Goal: Complete application form

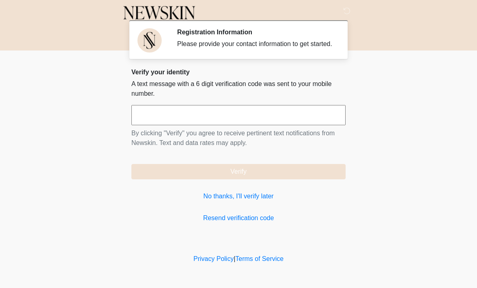
click at [211, 124] on input "text" at bounding box center [238, 115] width 214 height 20
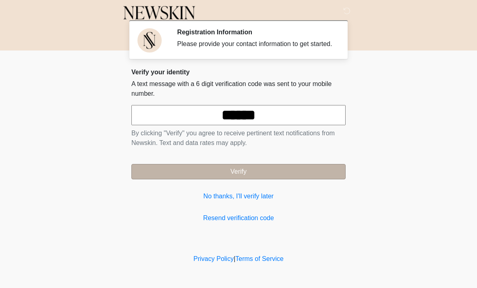
type input "******"
click at [281, 179] on button "Verify" at bounding box center [238, 171] width 214 height 15
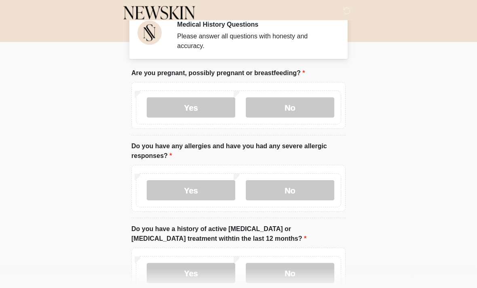
scroll to position [8, 0]
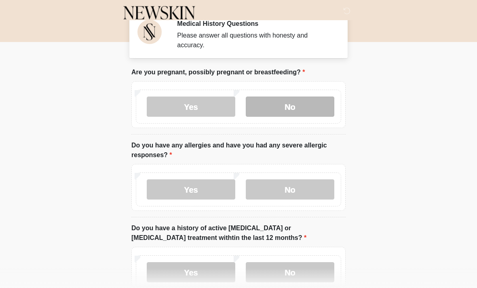
click at [305, 104] on label "No" at bounding box center [290, 107] width 89 height 20
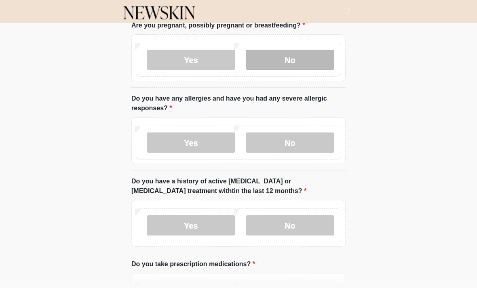
scroll to position [58, 0]
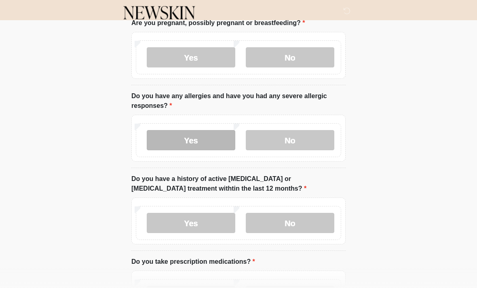
click at [208, 141] on label "Yes" at bounding box center [191, 140] width 89 height 20
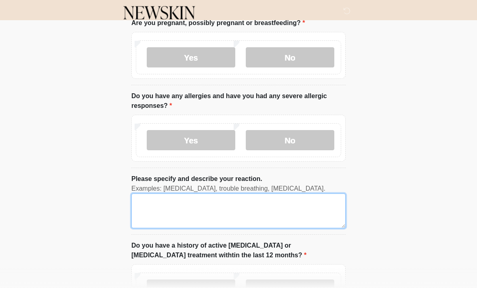
click at [199, 212] on textarea "Please specify and describe your reaction." at bounding box center [238, 211] width 214 height 35
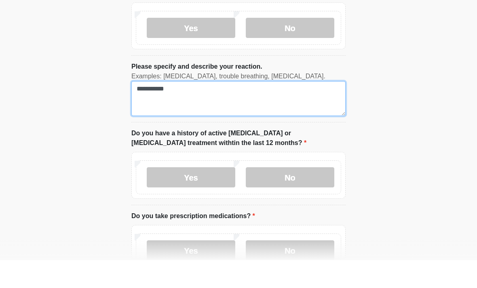
scroll to position [143, 0]
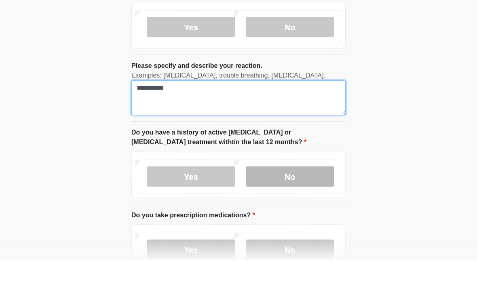
type textarea "**********"
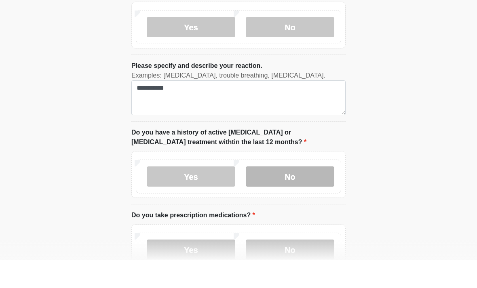
click at [303, 194] on label "No" at bounding box center [290, 204] width 89 height 20
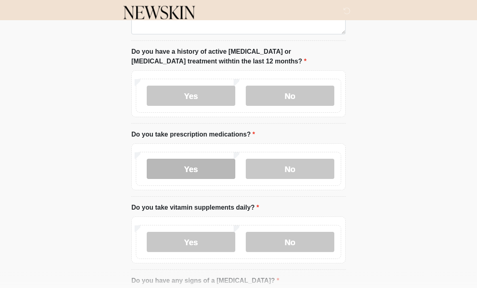
click at [209, 175] on label "Yes" at bounding box center [191, 169] width 89 height 20
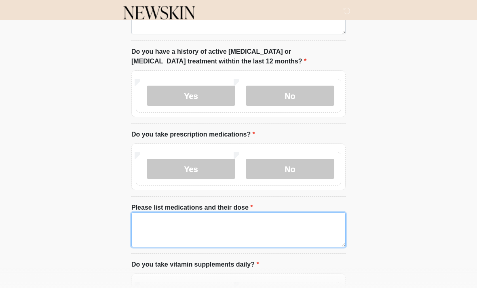
click at [187, 234] on textarea "Please list medications and their dose" at bounding box center [238, 230] width 214 height 35
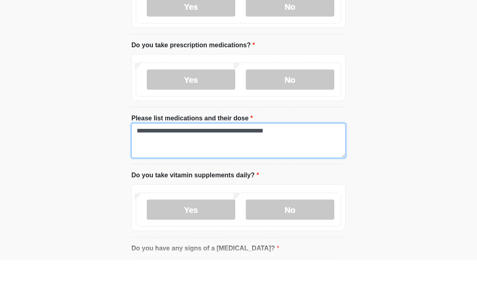
scroll to position [331, 0]
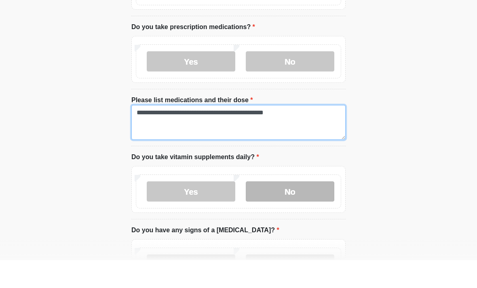
type textarea "**********"
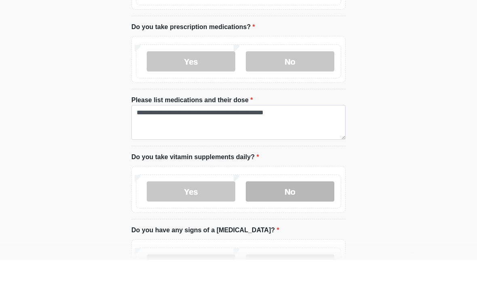
click at [268, 209] on label "No" at bounding box center [290, 219] width 89 height 20
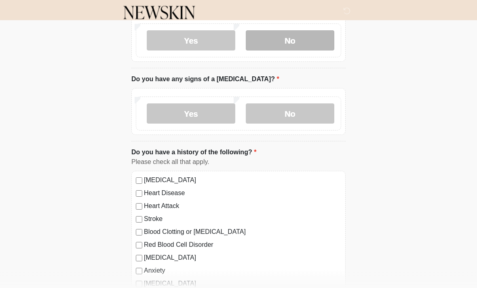
scroll to position [525, 0]
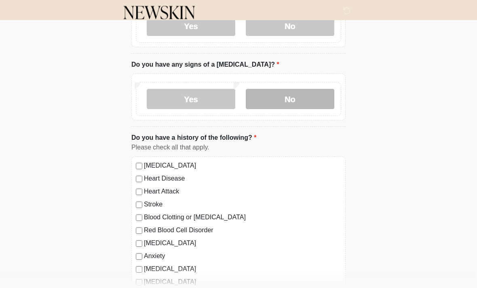
click at [309, 100] on label "No" at bounding box center [290, 99] width 89 height 20
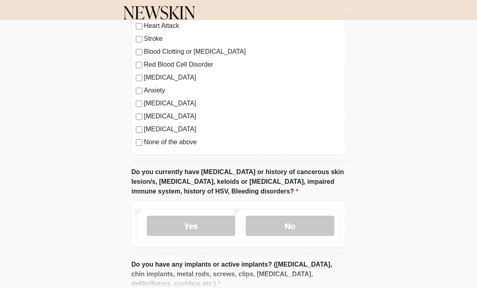
scroll to position [713, 0]
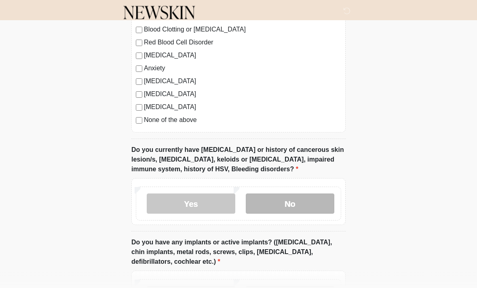
click at [309, 209] on label "No" at bounding box center [290, 204] width 89 height 20
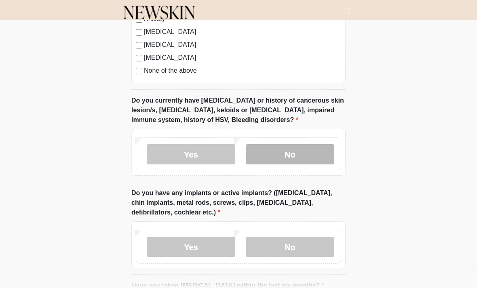
scroll to position [762, 0]
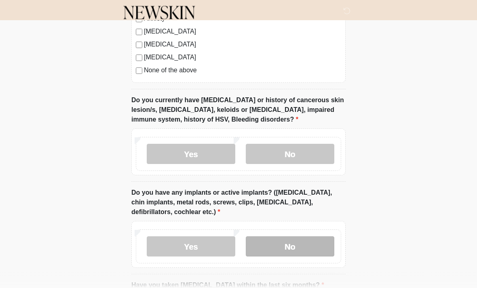
click at [288, 237] on label "No" at bounding box center [290, 247] width 89 height 20
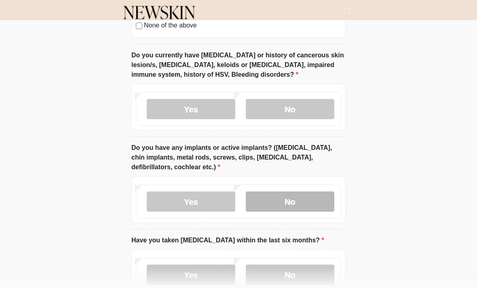
scroll to position [859, 0]
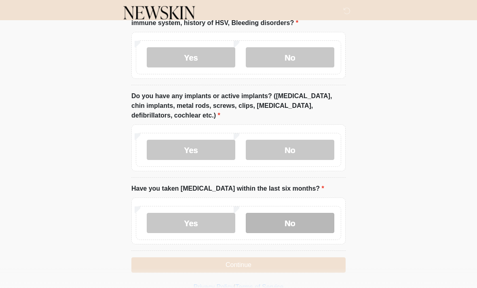
click at [306, 227] on label "No" at bounding box center [290, 223] width 89 height 20
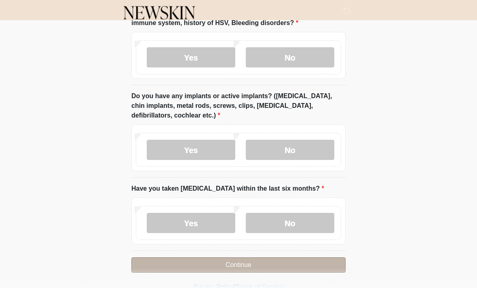
click at [253, 266] on button "Continue" at bounding box center [238, 264] width 214 height 15
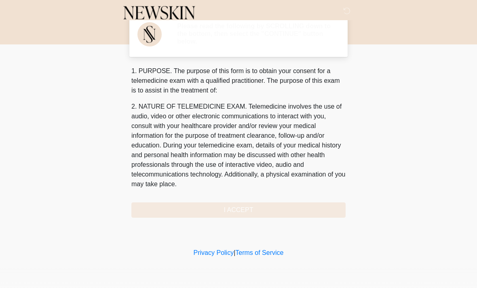
scroll to position [0, 0]
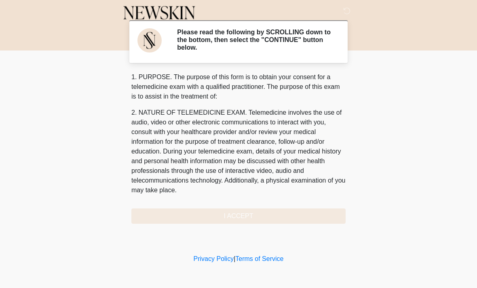
click at [266, 215] on div "1. PURPOSE. The purpose of this form is to obtain your consent for a telemedici…" at bounding box center [238, 148] width 214 height 152
click at [260, 219] on div "1. PURPOSE. The purpose of this form is to obtain your consent for a telemedici…" at bounding box center [238, 148] width 214 height 152
click at [257, 211] on div "1. PURPOSE. The purpose of this form is to obtain your consent for a telemedici…" at bounding box center [238, 148] width 214 height 152
click at [232, 213] on div "1. PURPOSE. The purpose of this form is to obtain your consent for a telemedici…" at bounding box center [238, 148] width 214 height 152
click at [211, 210] on div "1. PURPOSE. The purpose of this form is to obtain your consent for a telemedici…" at bounding box center [238, 148] width 214 height 152
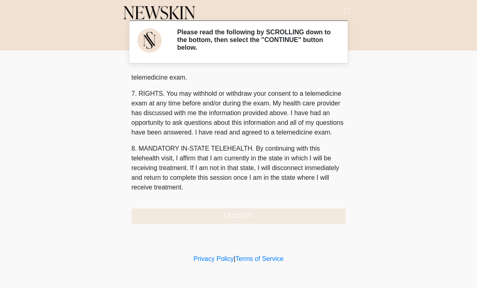
scroll to position [342, 0]
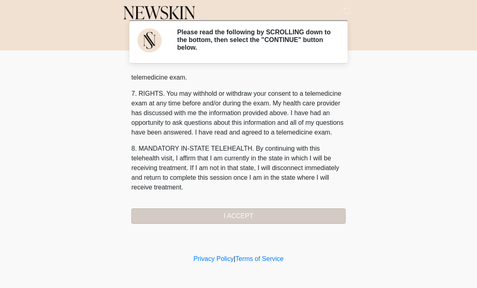
click at [246, 219] on button "I ACCEPT" at bounding box center [238, 216] width 214 height 15
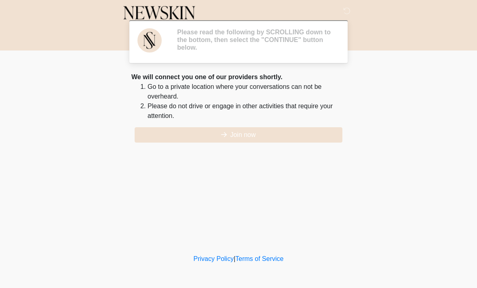
click at [246, 214] on div "‎ ‎ ‎ Please read the following by SCROLLING down to the bottom, then select th…" at bounding box center [238, 126] width 243 height 236
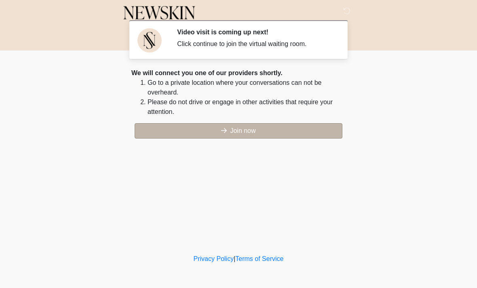
click at [260, 130] on button "Join now" at bounding box center [239, 130] width 208 height 15
